Goal: Transaction & Acquisition: Subscribe to service/newsletter

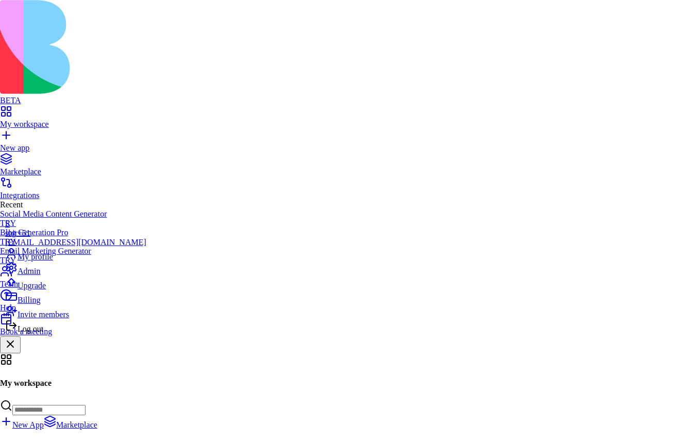
click at [46, 290] on span "Upgrade" at bounding box center [32, 285] width 28 height 9
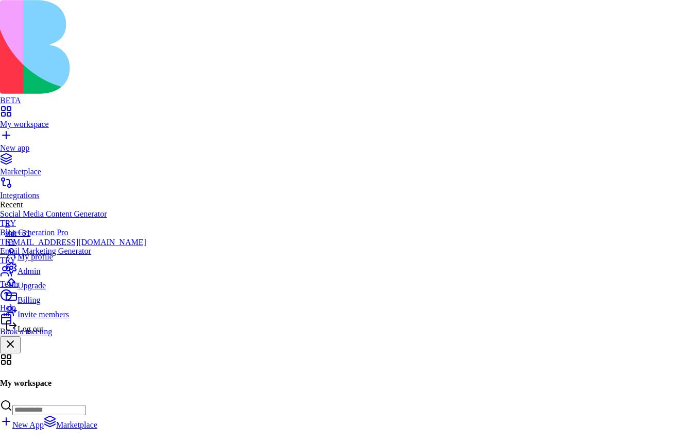
click at [56, 305] on div "Billing" at bounding box center [75, 297] width 141 height 14
click at [46, 290] on span "Upgrade" at bounding box center [32, 285] width 28 height 9
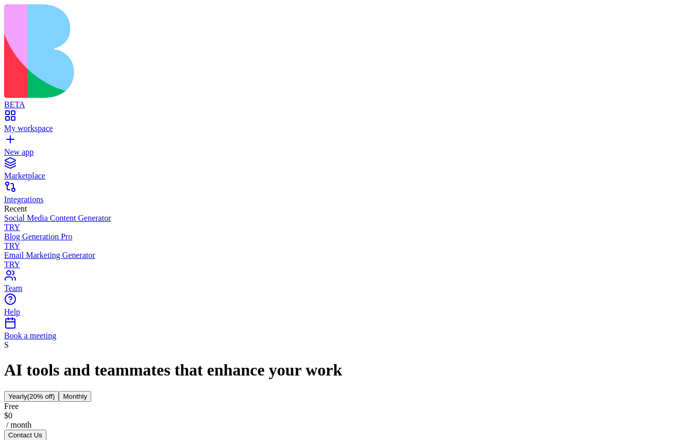
click at [46, 429] on button "Contact Us" at bounding box center [25, 434] width 42 height 11
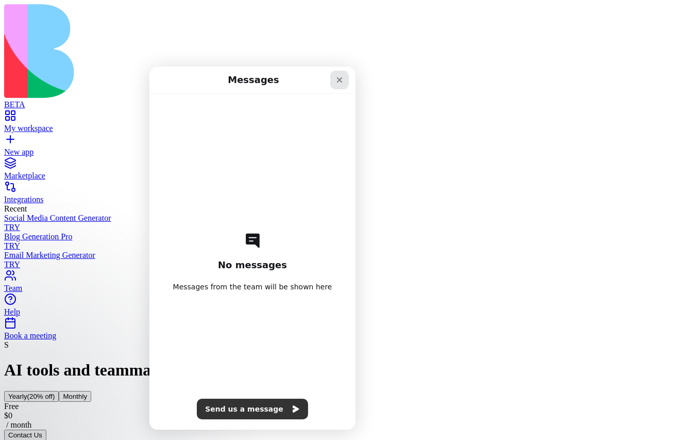
click at [341, 81] on icon "Close" at bounding box center [340, 80] width 6 height 6
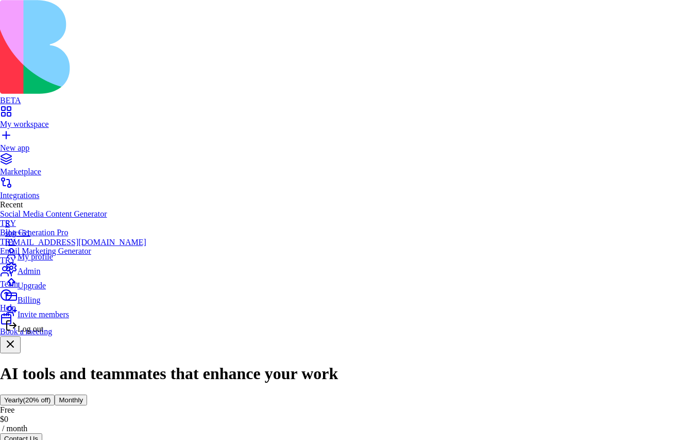
click at [43, 305] on div "Billing" at bounding box center [75, 297] width 141 height 14
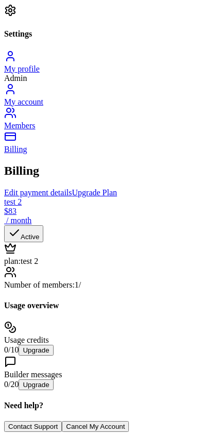
scroll to position [0, 194]
